Goal: Task Accomplishment & Management: Manage account settings

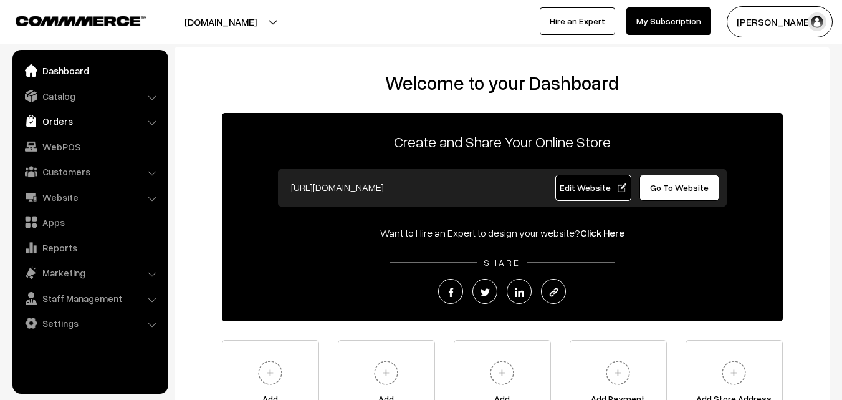
click at [66, 114] on link "Orders" at bounding box center [90, 121] width 148 height 22
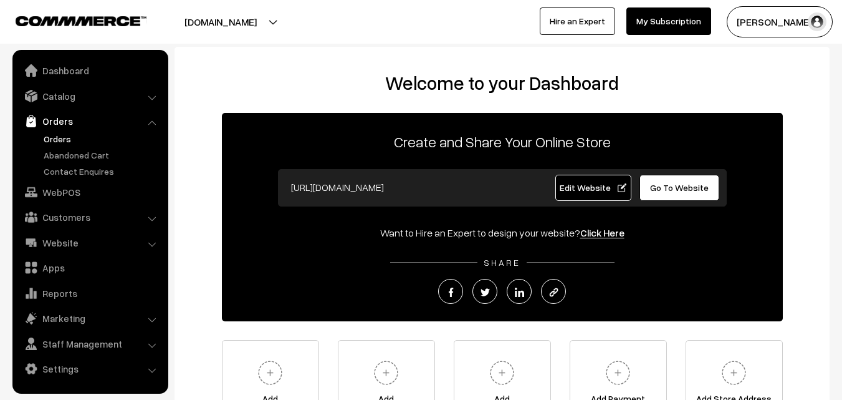
click at [57, 137] on link "Orders" at bounding box center [102, 138] width 123 height 13
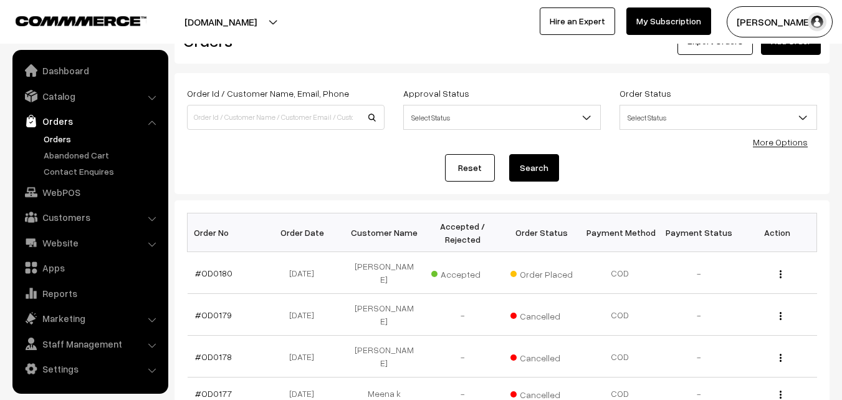
scroll to position [62, 0]
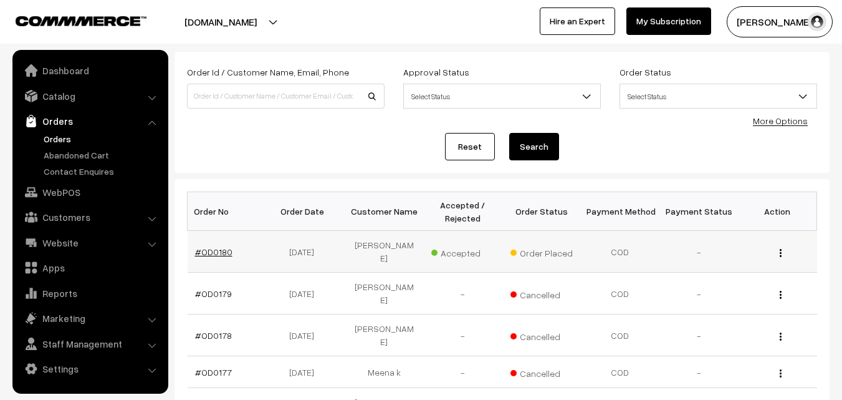
click at [208, 253] on link "#OD0180" at bounding box center [213, 251] width 37 height 11
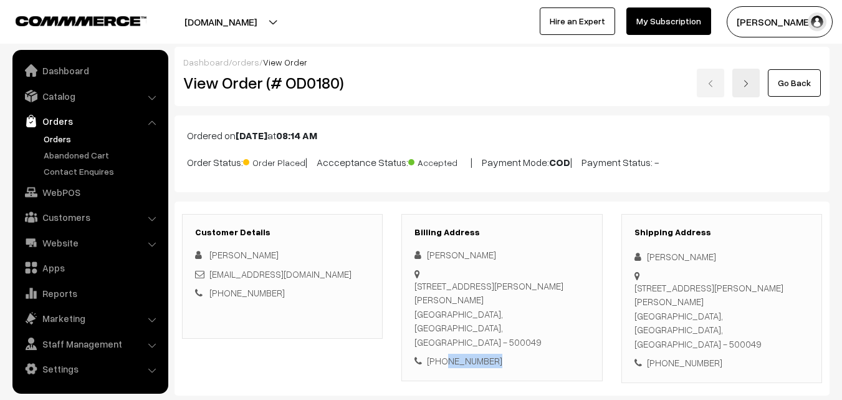
click at [793, 19] on button "[PERSON_NAME]" at bounding box center [780, 21] width 106 height 31
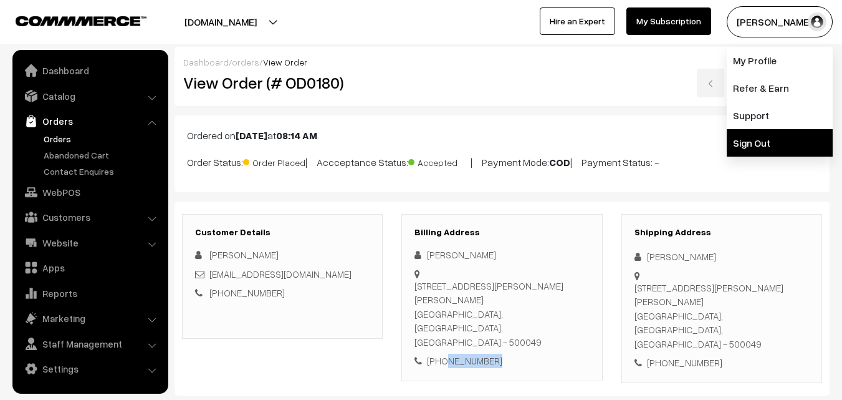
click at [774, 134] on link "Sign Out" at bounding box center [780, 142] width 106 height 27
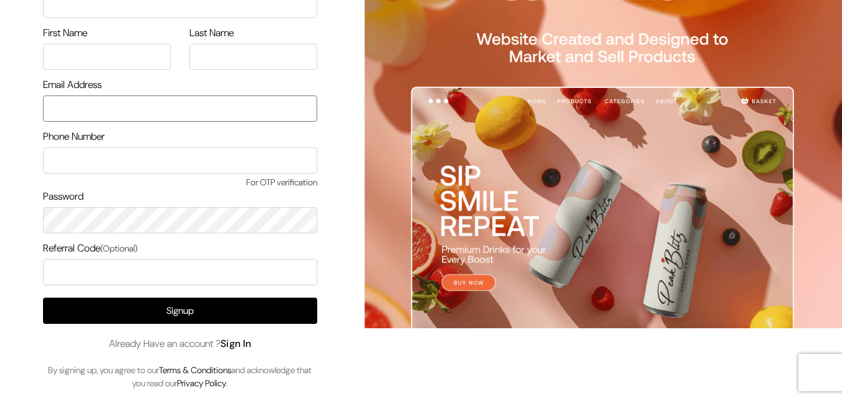
type input "[EMAIL_ADDRESS][DOMAIN_NAME]"
click at [252, 342] on link "Sign In" at bounding box center [236, 343] width 31 height 13
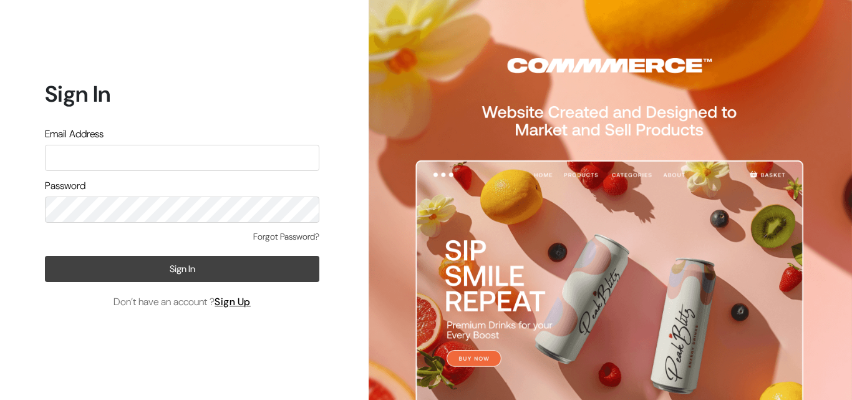
type input "uppadasarees999@gmail.com"
click at [173, 274] on button "Sign In" at bounding box center [182, 269] width 274 height 26
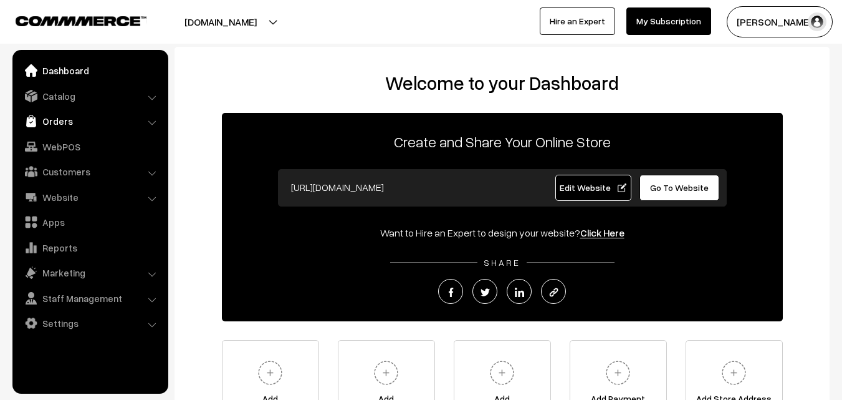
click at [57, 118] on link "Orders" at bounding box center [90, 121] width 148 height 22
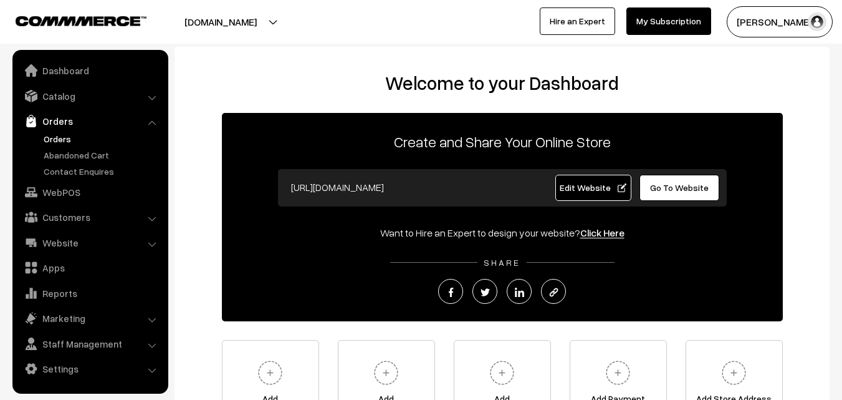
click at [57, 135] on link "Orders" at bounding box center [102, 138] width 123 height 13
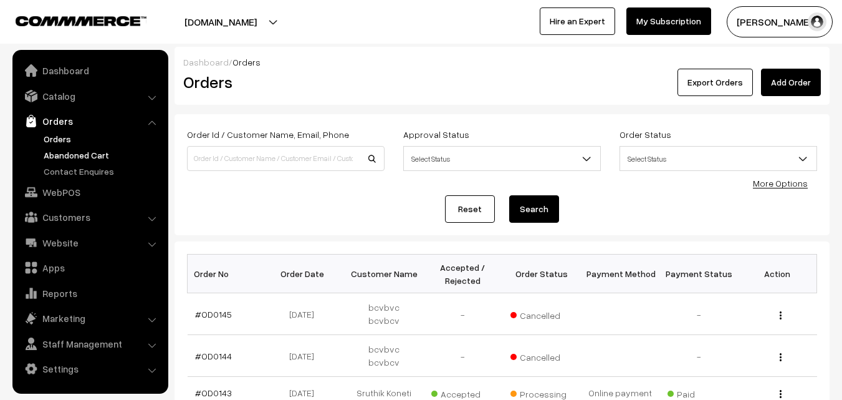
click at [64, 158] on link "Abandoned Cart" at bounding box center [102, 154] width 123 height 13
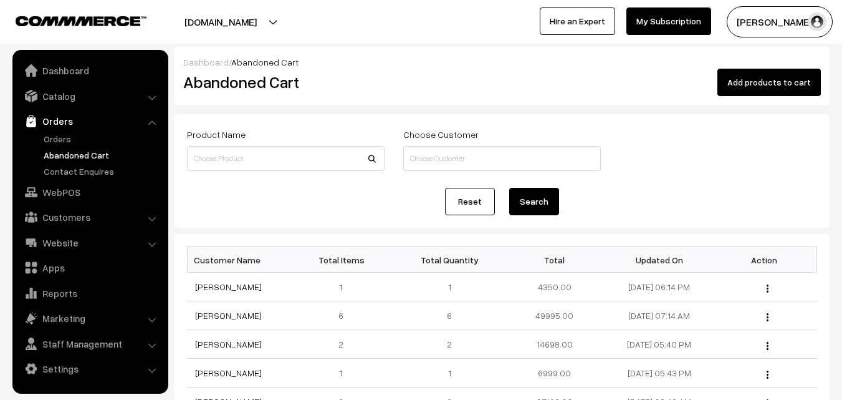
click at [768, 28] on button "[PERSON_NAME]" at bounding box center [780, 21] width 106 height 31
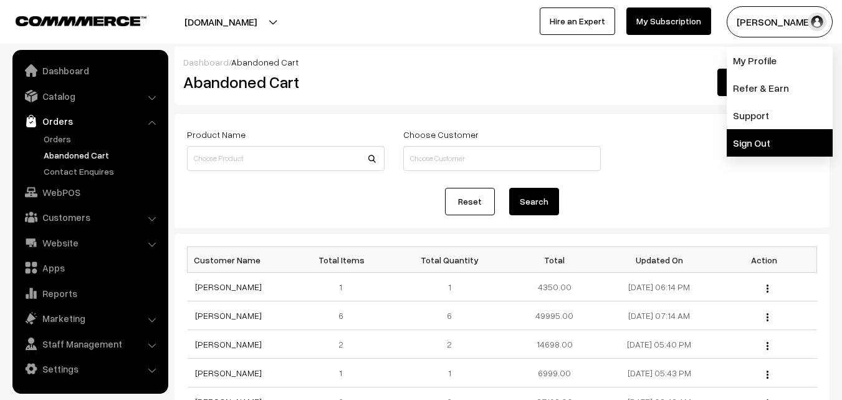
click at [762, 148] on link "Sign Out" at bounding box center [780, 142] width 106 height 27
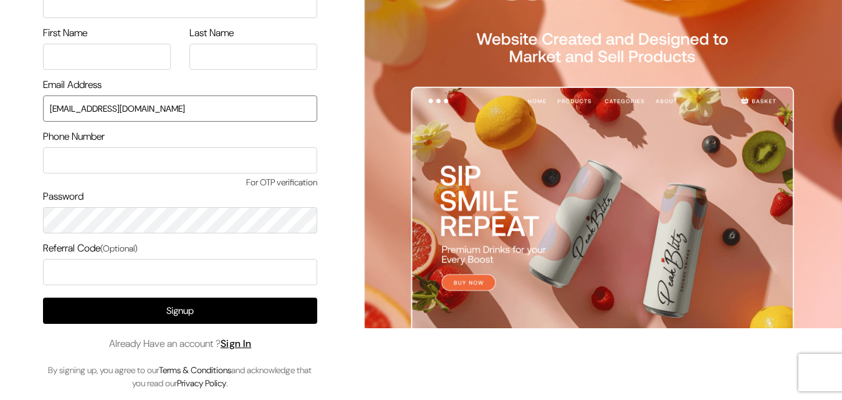
drag, startPoint x: 176, startPoint y: 110, endPoint x: 0, endPoint y: 111, distance: 175.8
click at [0, 111] on div "Sign Up Name of your Business First Name Last Name Email Address uppadasarees99…" at bounding box center [175, 163] width 351 height 471
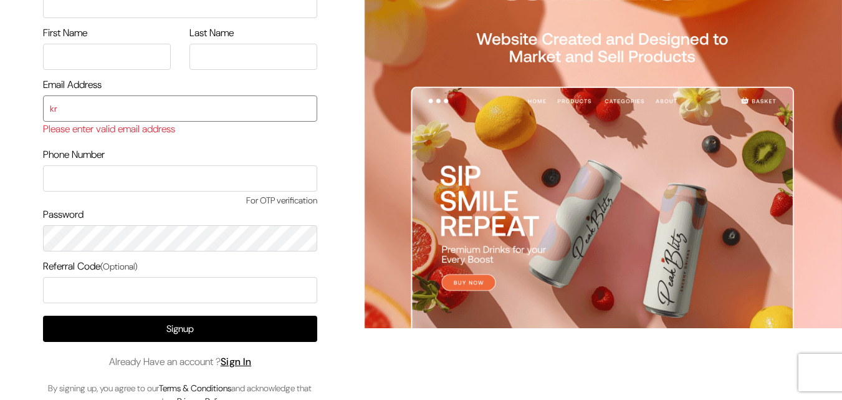
type input "krkrishna.312@gmail.com"
type input "Radha"
type input "Krishna"
type input "9866055333"
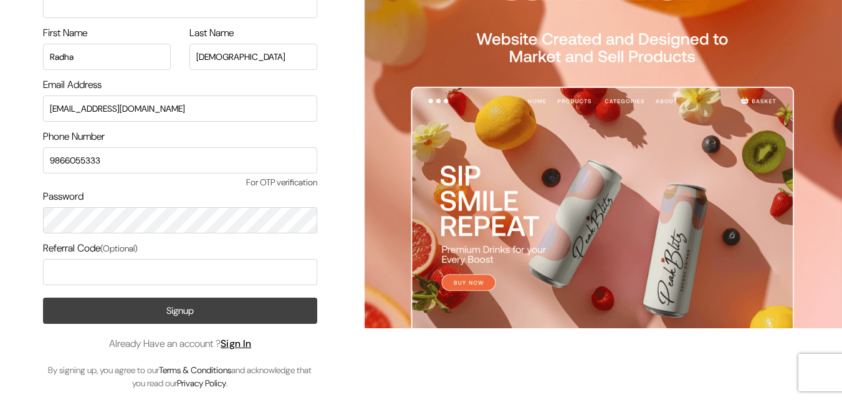
click at [160, 302] on button "Signup" at bounding box center [180, 310] width 274 height 26
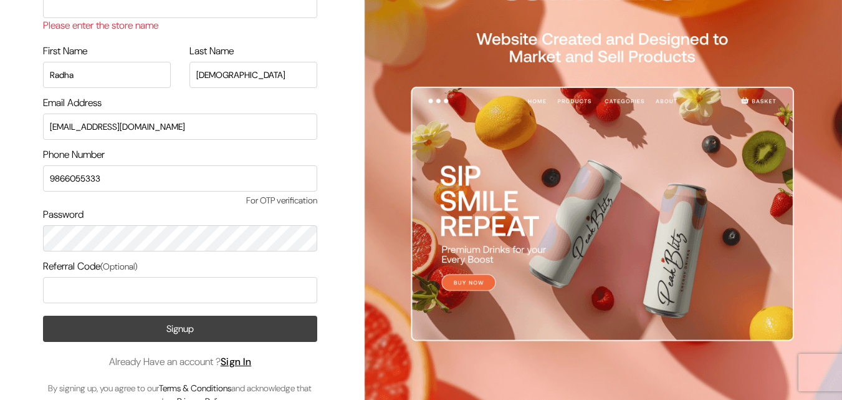
click at [169, 335] on button "Signup" at bounding box center [180, 328] width 274 height 26
click at [161, 335] on button "Signup" at bounding box center [180, 328] width 274 height 26
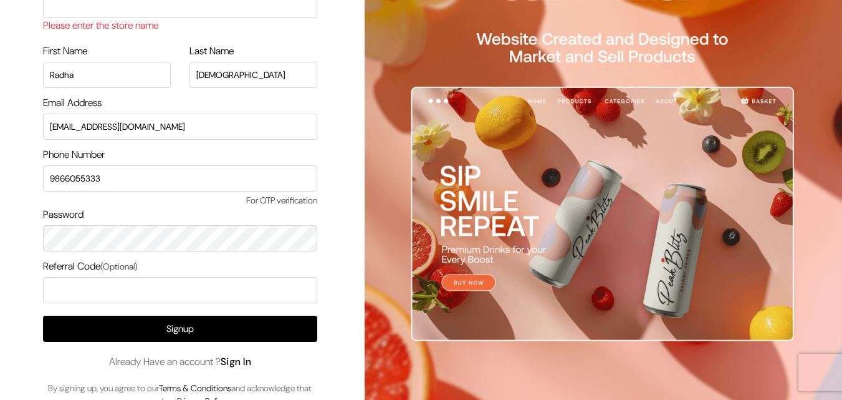
click at [252, 363] on link "Sign In" at bounding box center [236, 361] width 31 height 13
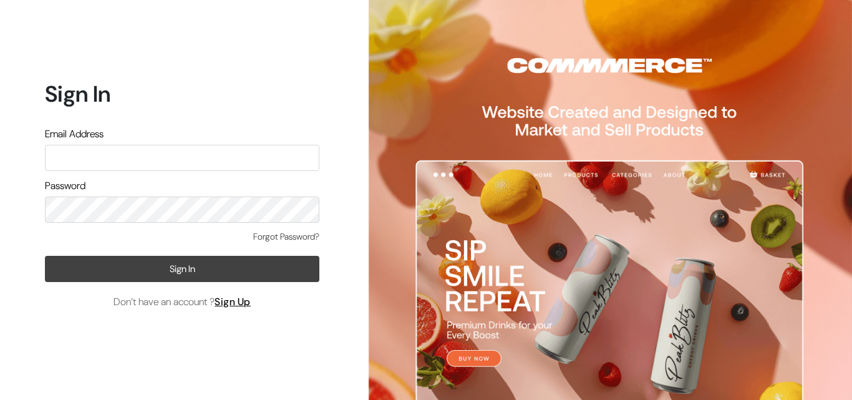
type input "uppadasarees999@gmail.com"
click at [215, 272] on button "Sign In" at bounding box center [182, 269] width 274 height 26
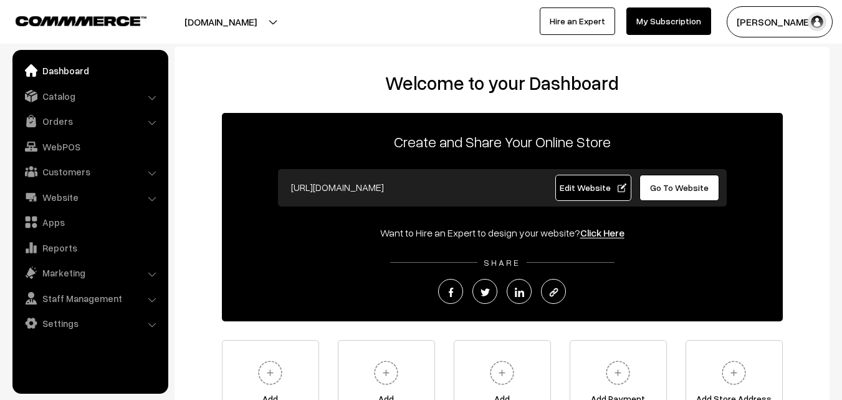
click at [783, 20] on button "Radha Krishna" at bounding box center [780, 21] width 106 height 31
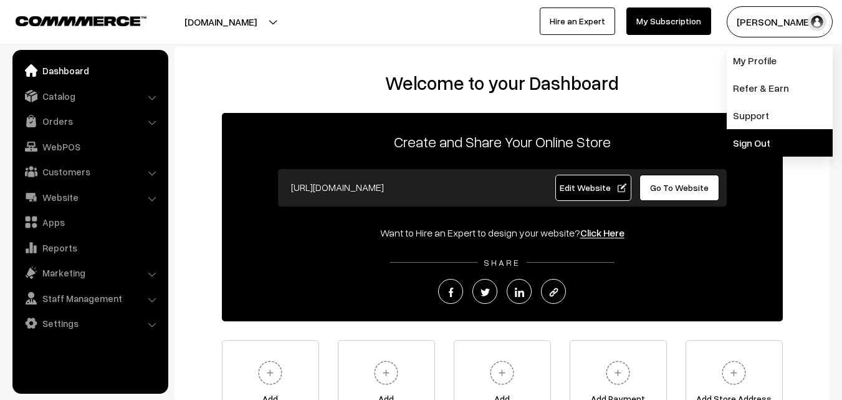
click at [778, 140] on link "Sign Out" at bounding box center [780, 142] width 106 height 27
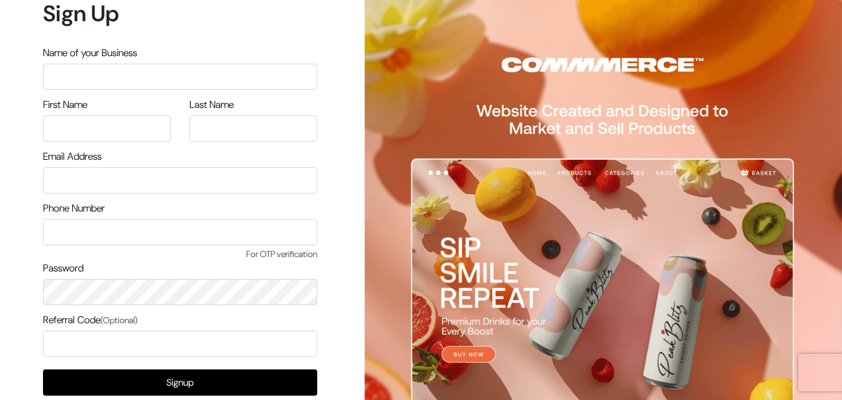
scroll to position [72, 0]
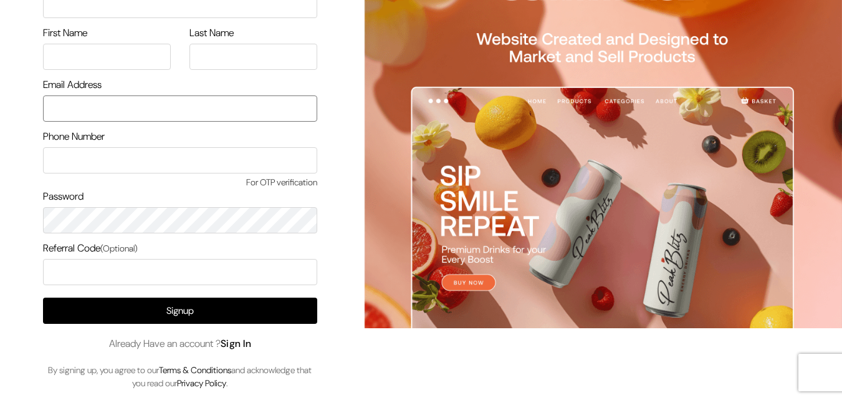
type input "[EMAIL_ADDRESS][DOMAIN_NAME]"
click at [248, 343] on link "Sign In" at bounding box center [236, 343] width 31 height 13
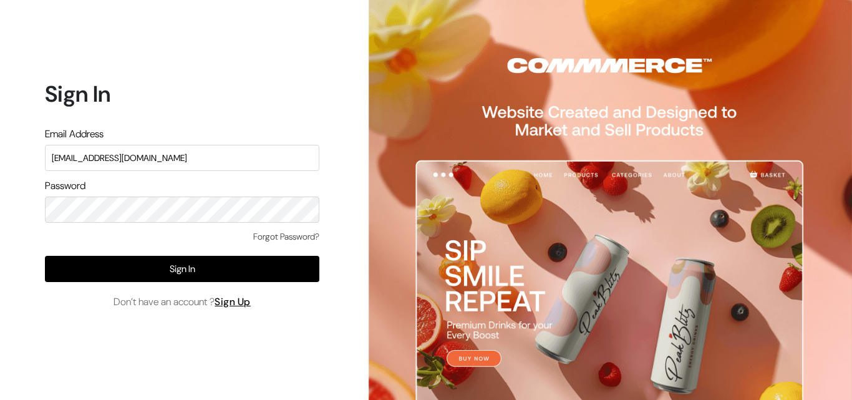
drag, startPoint x: 179, startPoint y: 154, endPoint x: 0, endPoint y: 169, distance: 179.6
click at [0, 169] on div "Sign In Email Address [EMAIL_ADDRESS][DOMAIN_NAME] Password Forgot Password? Si…" at bounding box center [177, 200] width 355 height 400
type input "[EMAIL_ADDRESS][DOMAIN_NAME]"
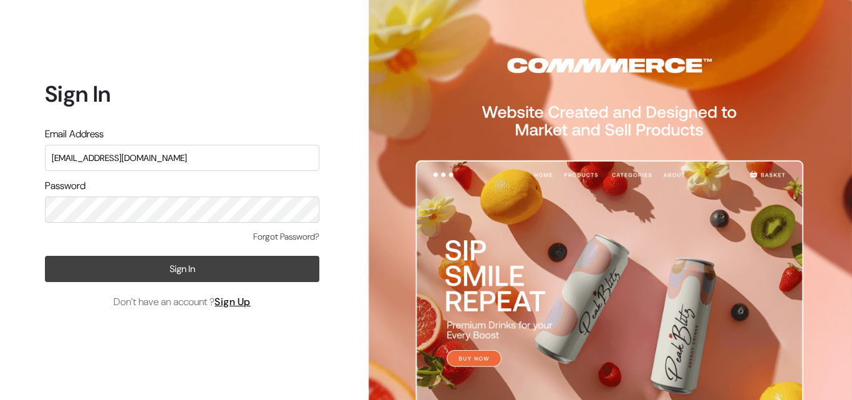
click at [55, 264] on button "Sign In" at bounding box center [182, 269] width 274 height 26
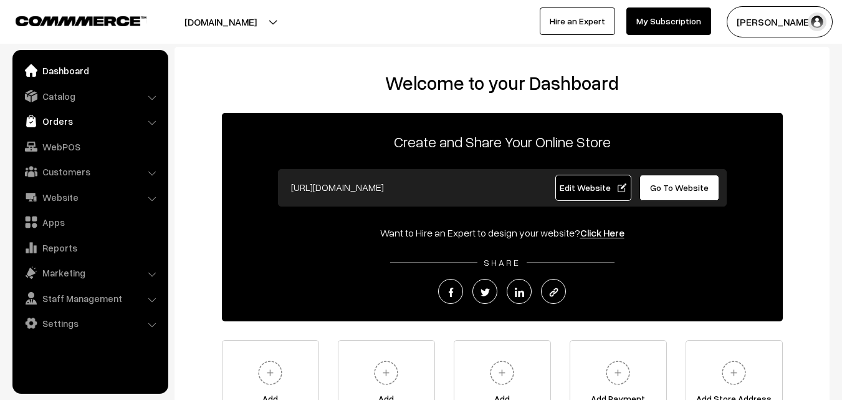
click at [66, 116] on link "Orders" at bounding box center [90, 121] width 148 height 22
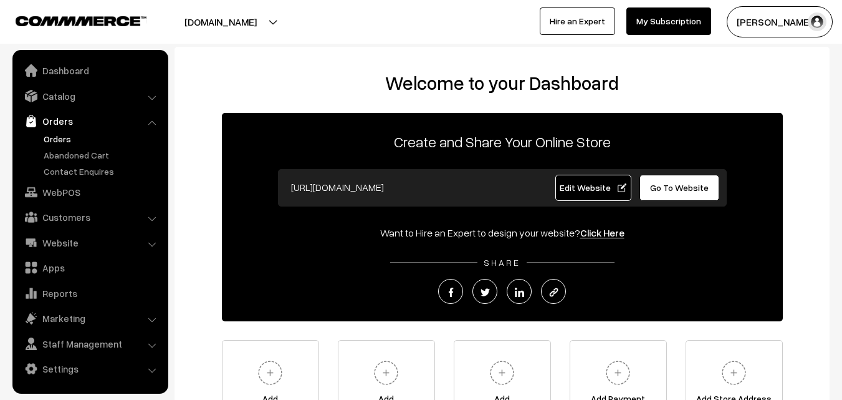
click at [64, 137] on link "Orders" at bounding box center [102, 138] width 123 height 13
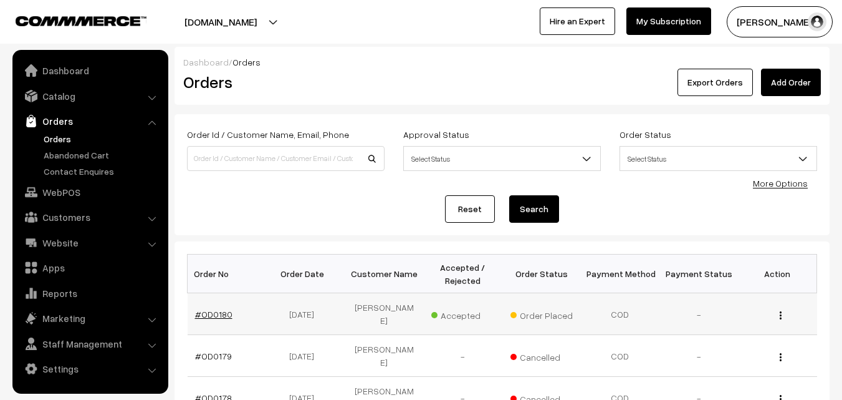
click at [219, 312] on link "#OD0180" at bounding box center [213, 314] width 37 height 11
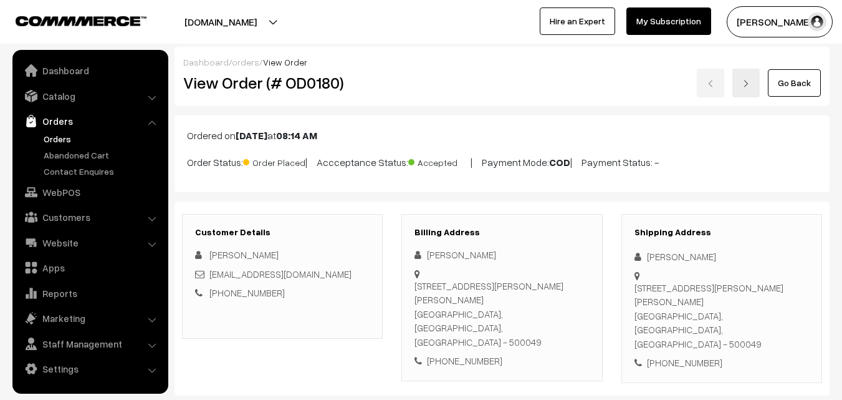
scroll to position [125, 0]
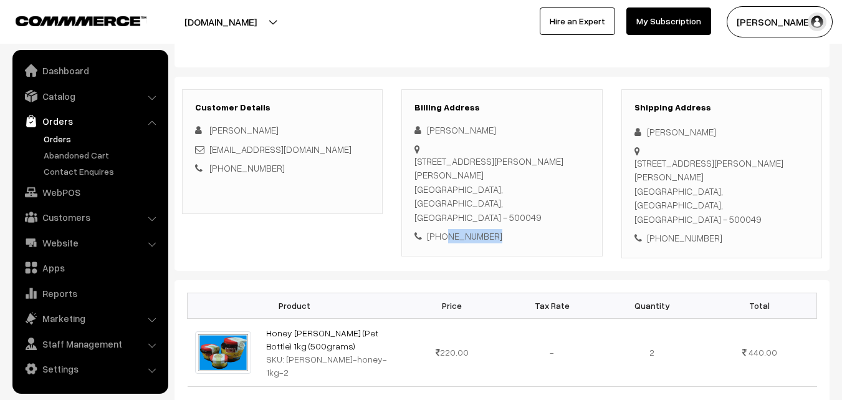
click at [443, 218] on div "Billing Address [PERSON_NAME] [STREET_ADDRESS][PERSON_NAME][PERSON_NAME] [PHONE…" at bounding box center [502, 172] width 201 height 167
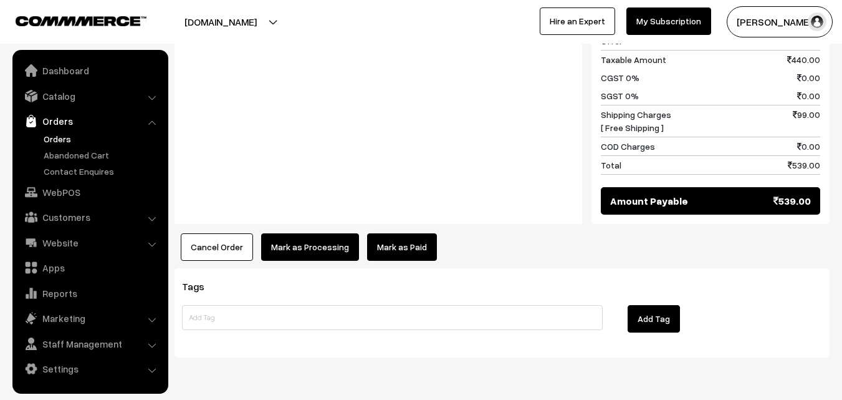
scroll to position [589, 0]
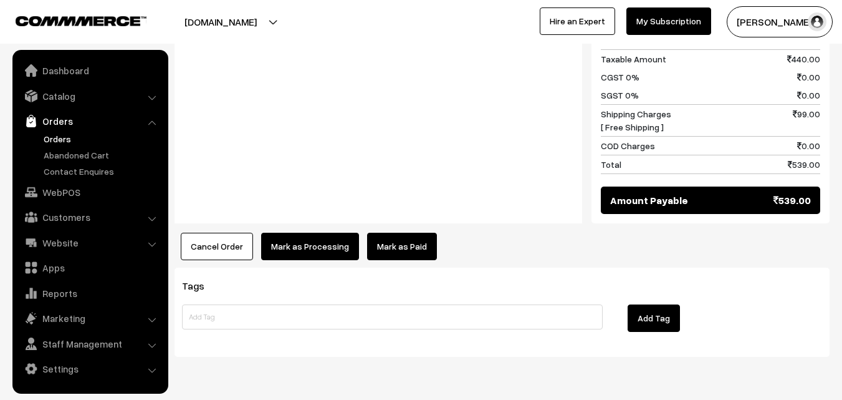
click at [220, 233] on button "Cancel Order" at bounding box center [217, 246] width 72 height 27
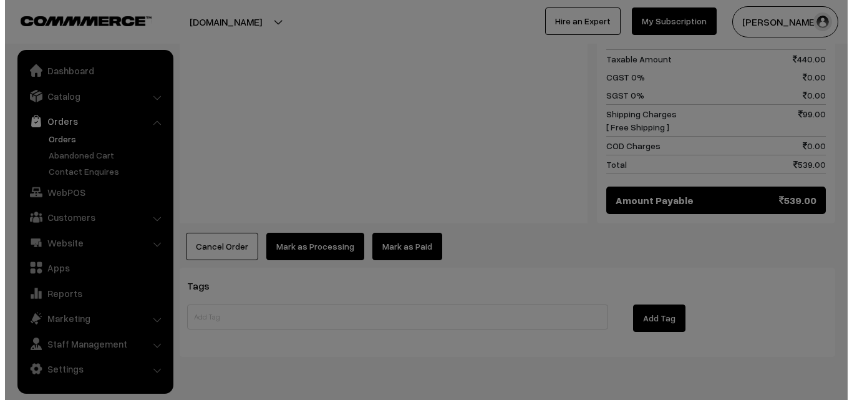
scroll to position [590, 0]
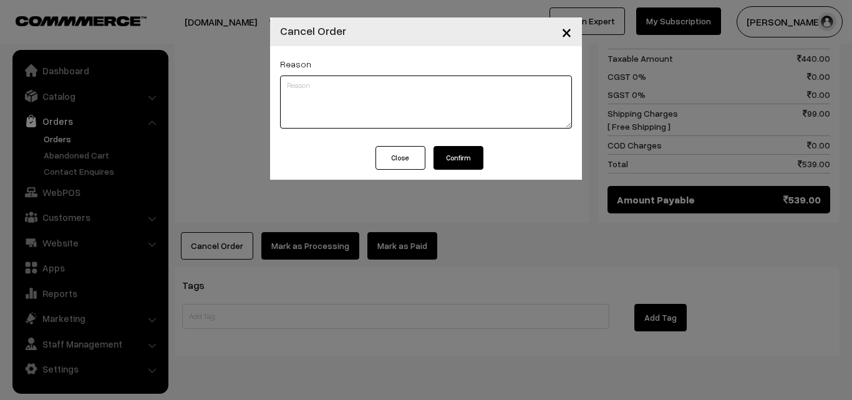
paste textarea "Dear Customer, We are really sorry, we have no shipping facility right now so y…"
type textarea "Dear Customer, We are really sorry, we have no shipping facility right now so y…"
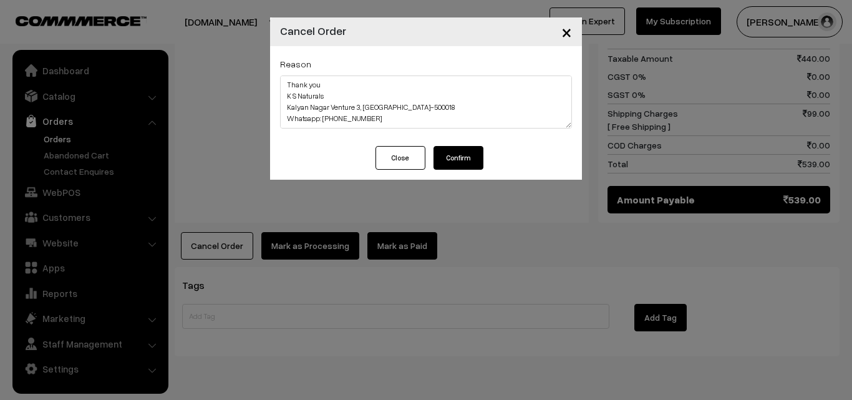
click at [462, 157] on button "Confirm" at bounding box center [458, 158] width 50 height 24
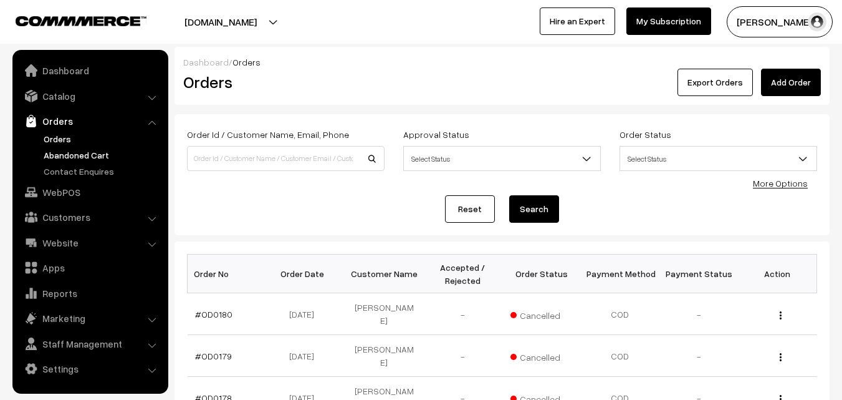
click at [67, 152] on link "Abandoned Cart" at bounding box center [102, 154] width 123 height 13
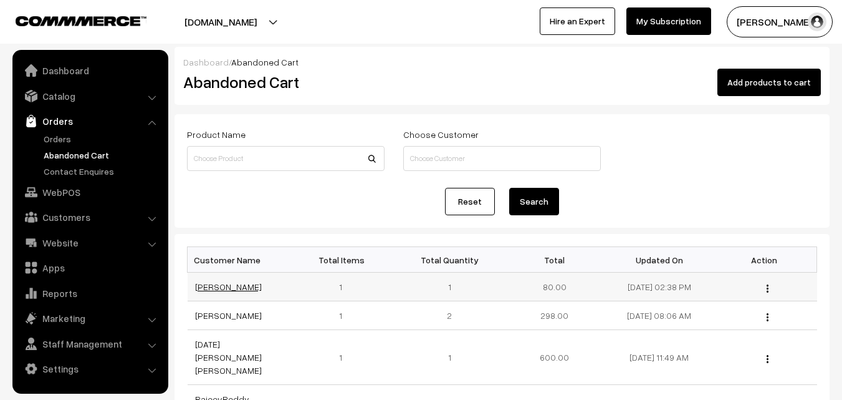
click at [244, 285] on link "Laxmi kadiyala" at bounding box center [228, 286] width 67 height 11
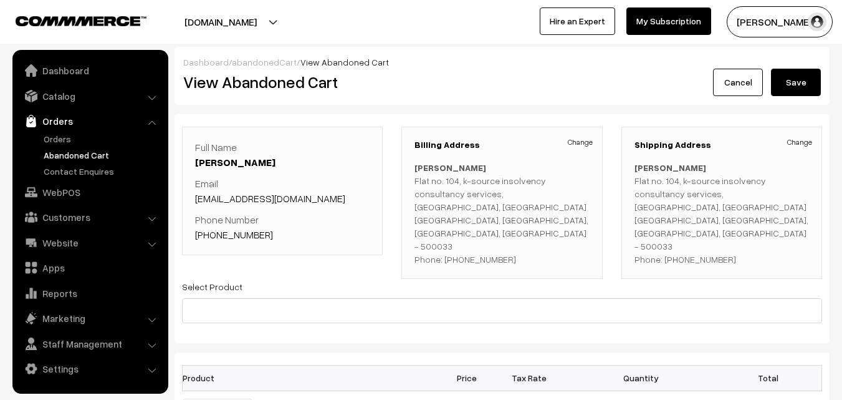
click at [765, 27] on button "[PERSON_NAME]" at bounding box center [780, 21] width 106 height 31
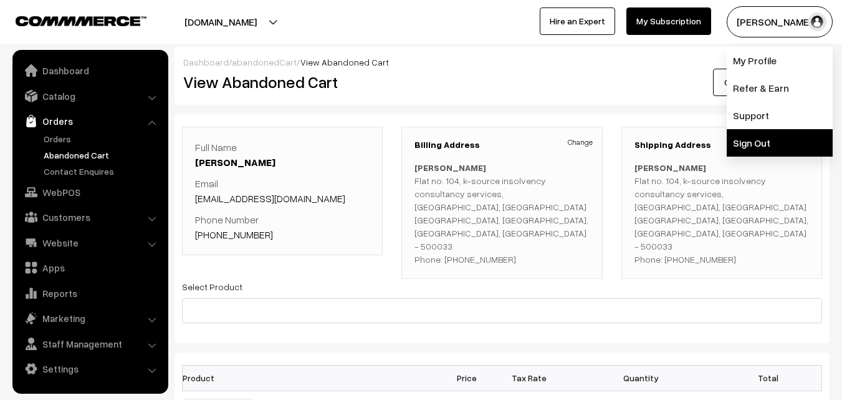
click at [763, 148] on link "Sign Out" at bounding box center [780, 142] width 106 height 27
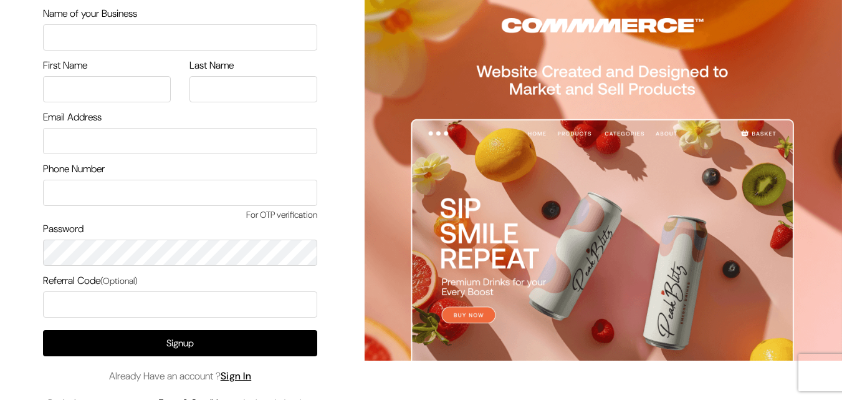
scroll to position [72, 0]
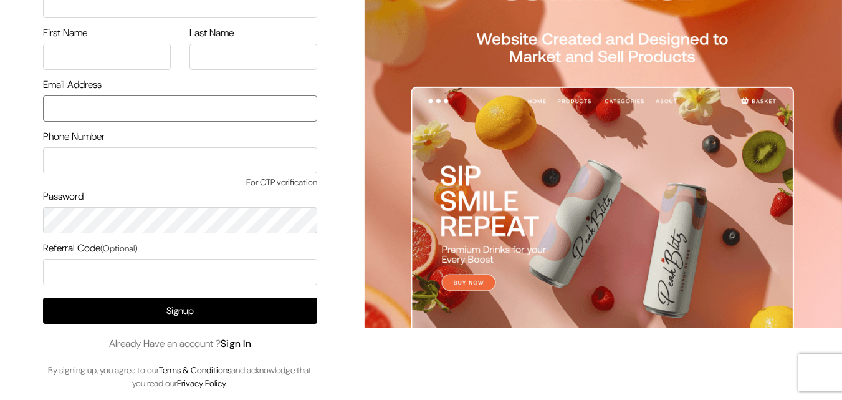
type input "[EMAIL_ADDRESS][DOMAIN_NAME]"
click at [248, 341] on link "Sign In" at bounding box center [236, 343] width 31 height 13
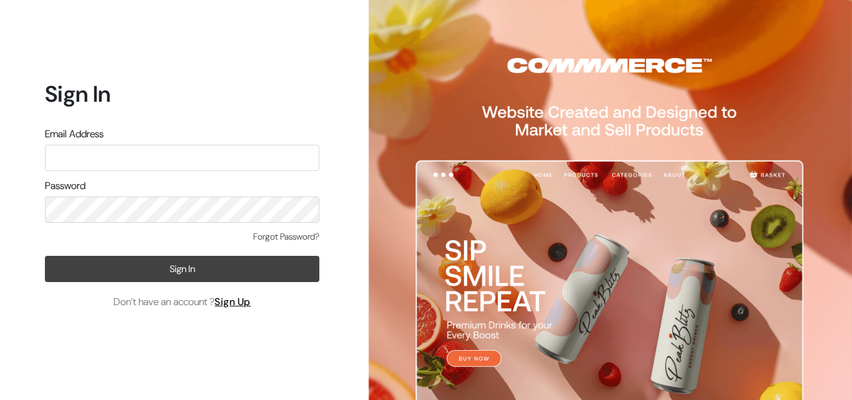
type input "[EMAIL_ADDRESS][DOMAIN_NAME]"
click at [191, 258] on button "Sign In" at bounding box center [182, 269] width 274 height 26
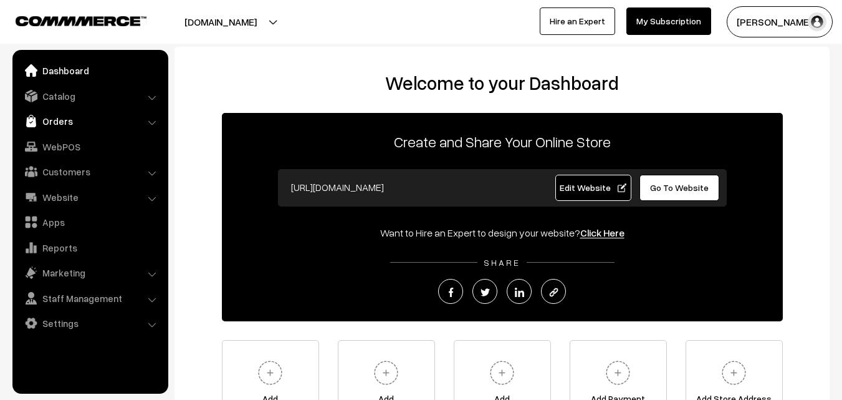
click at [65, 116] on link "Orders" at bounding box center [90, 121] width 148 height 22
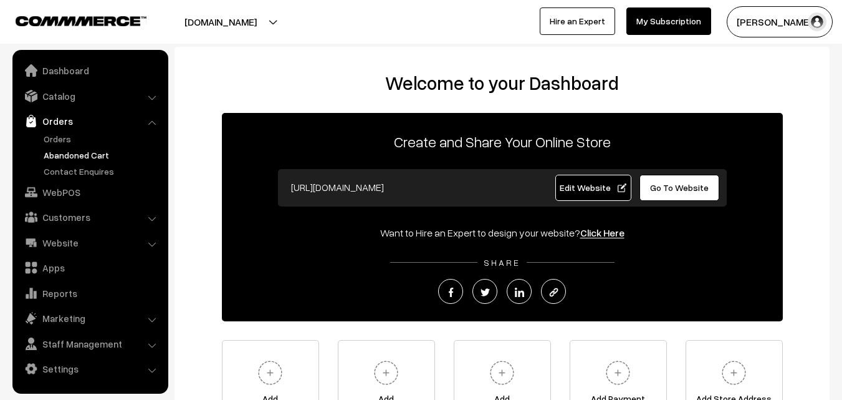
click at [75, 155] on link "Abandoned Cart" at bounding box center [102, 154] width 123 height 13
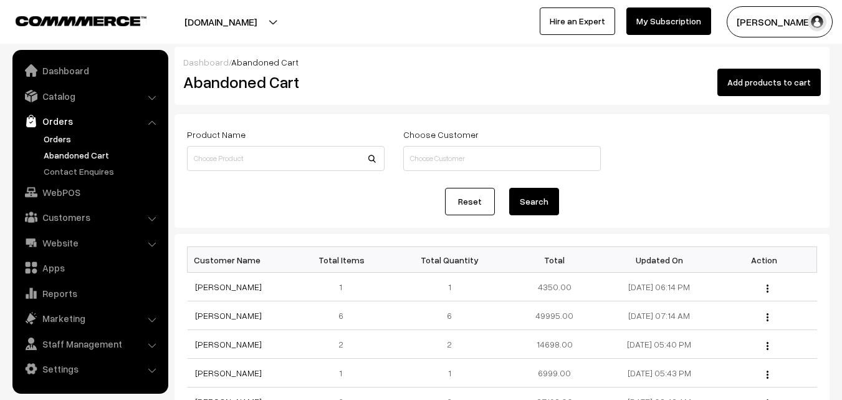
click at [70, 142] on link "Orders" at bounding box center [102, 138] width 123 height 13
